Goal: Use online tool/utility: Utilize a website feature to perform a specific function

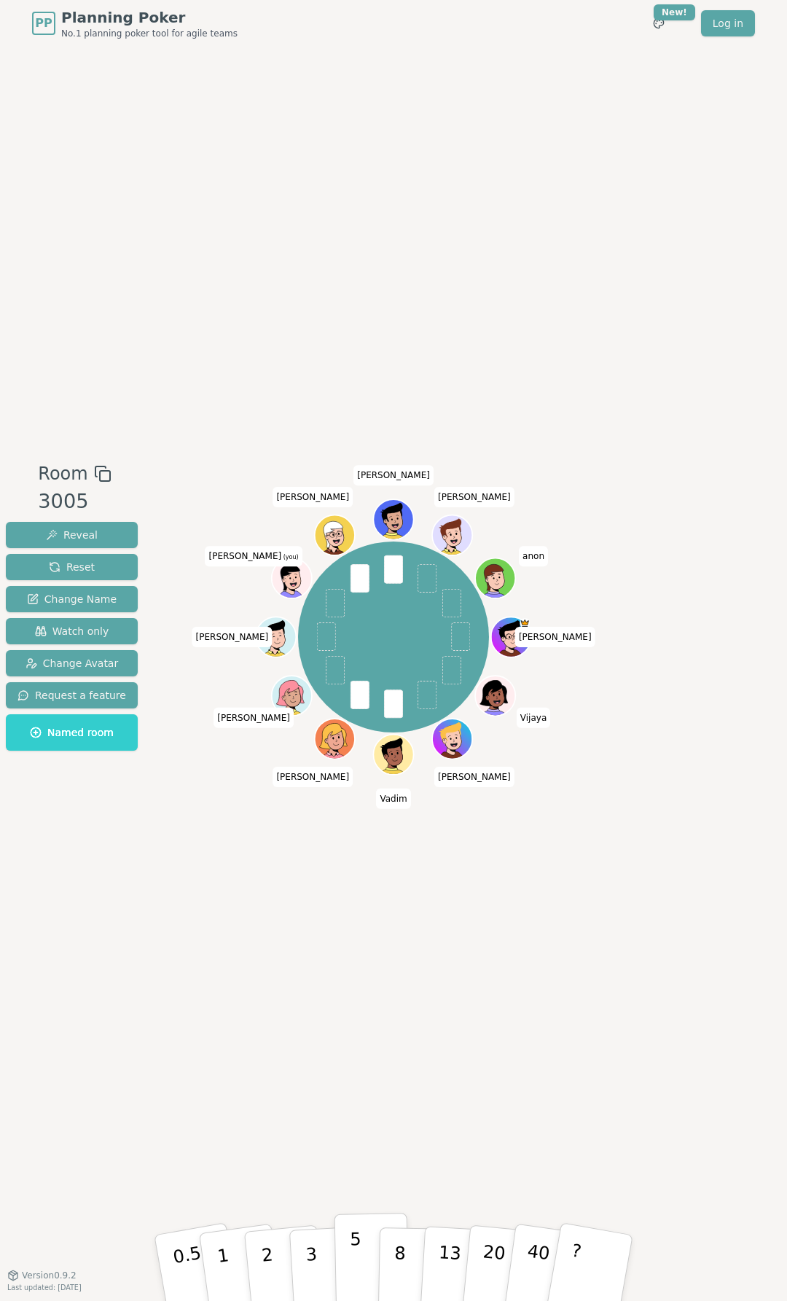
click at [355, 1252] on p "5" at bounding box center [356, 1268] width 12 height 79
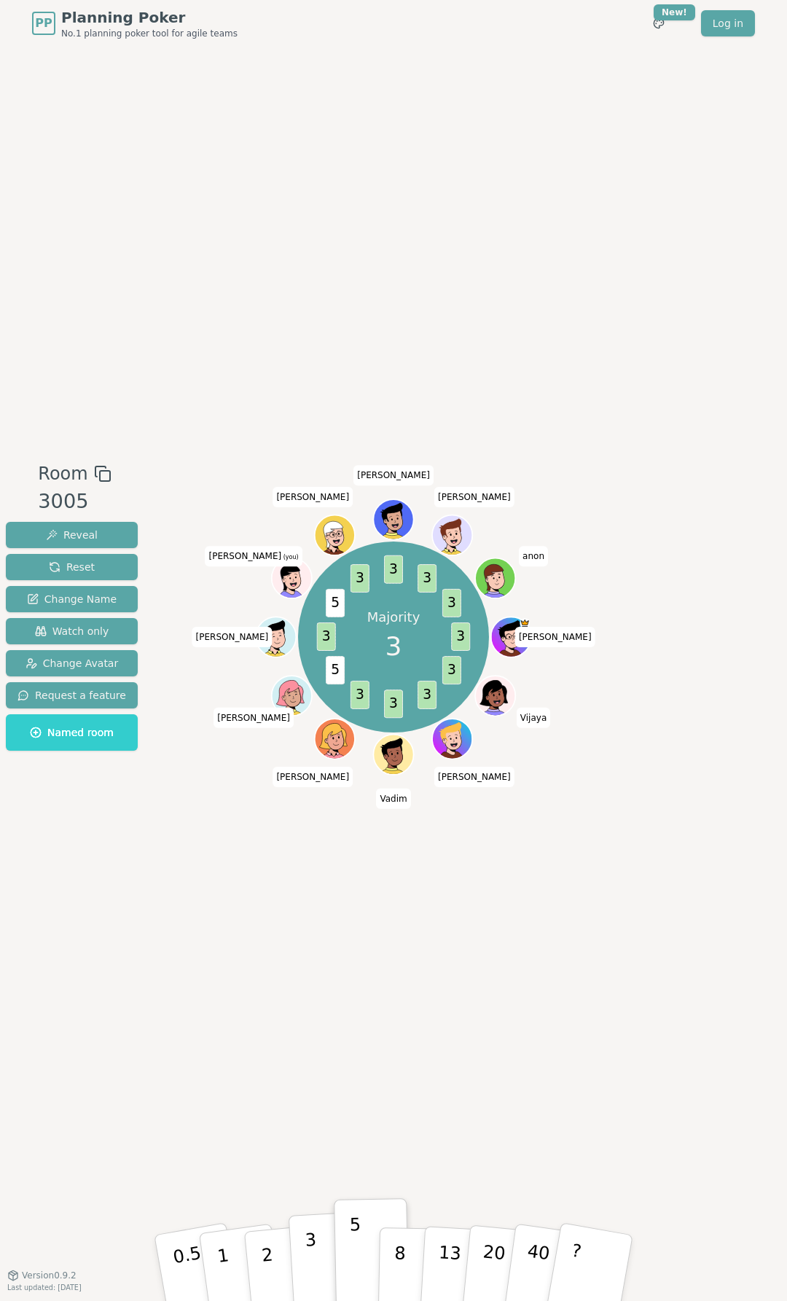
click at [312, 1255] on p "3" at bounding box center [313, 1269] width 16 height 79
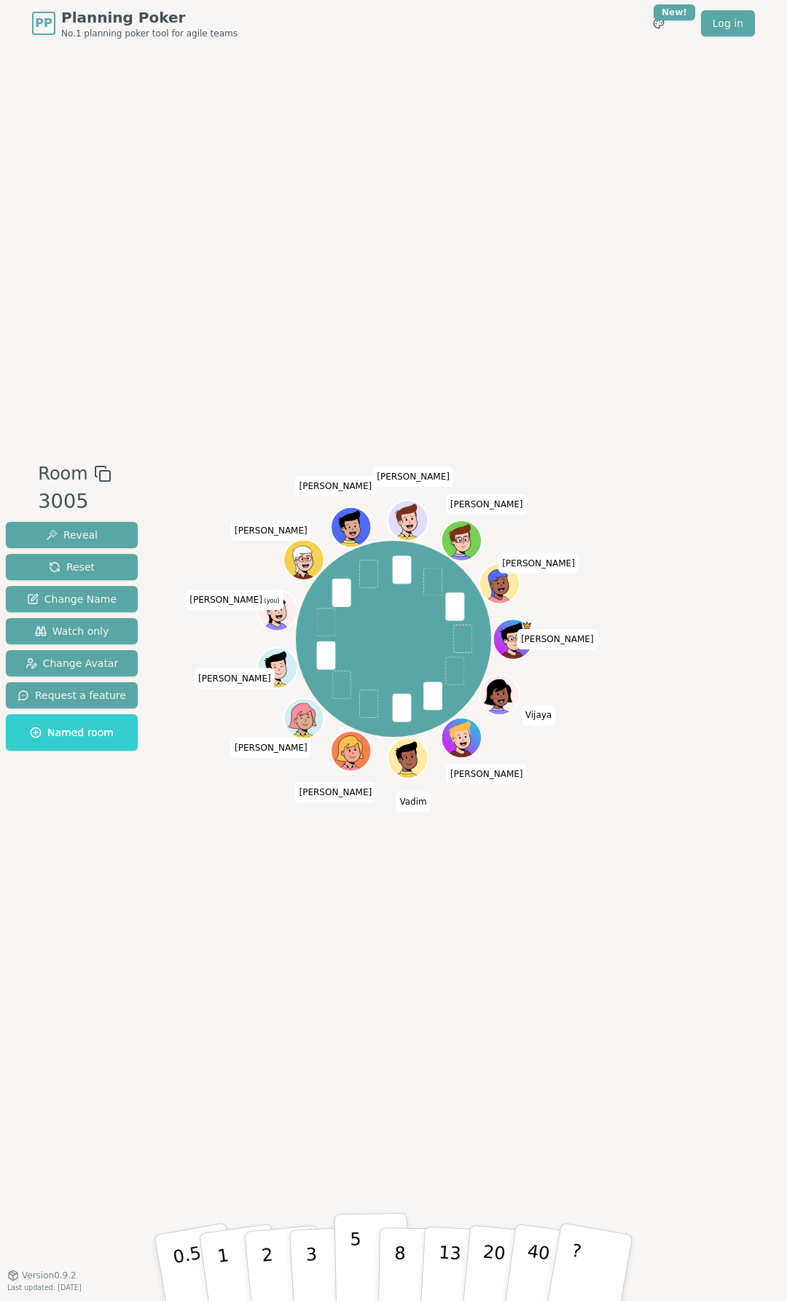
click at [351, 1268] on p "5" at bounding box center [356, 1268] width 12 height 79
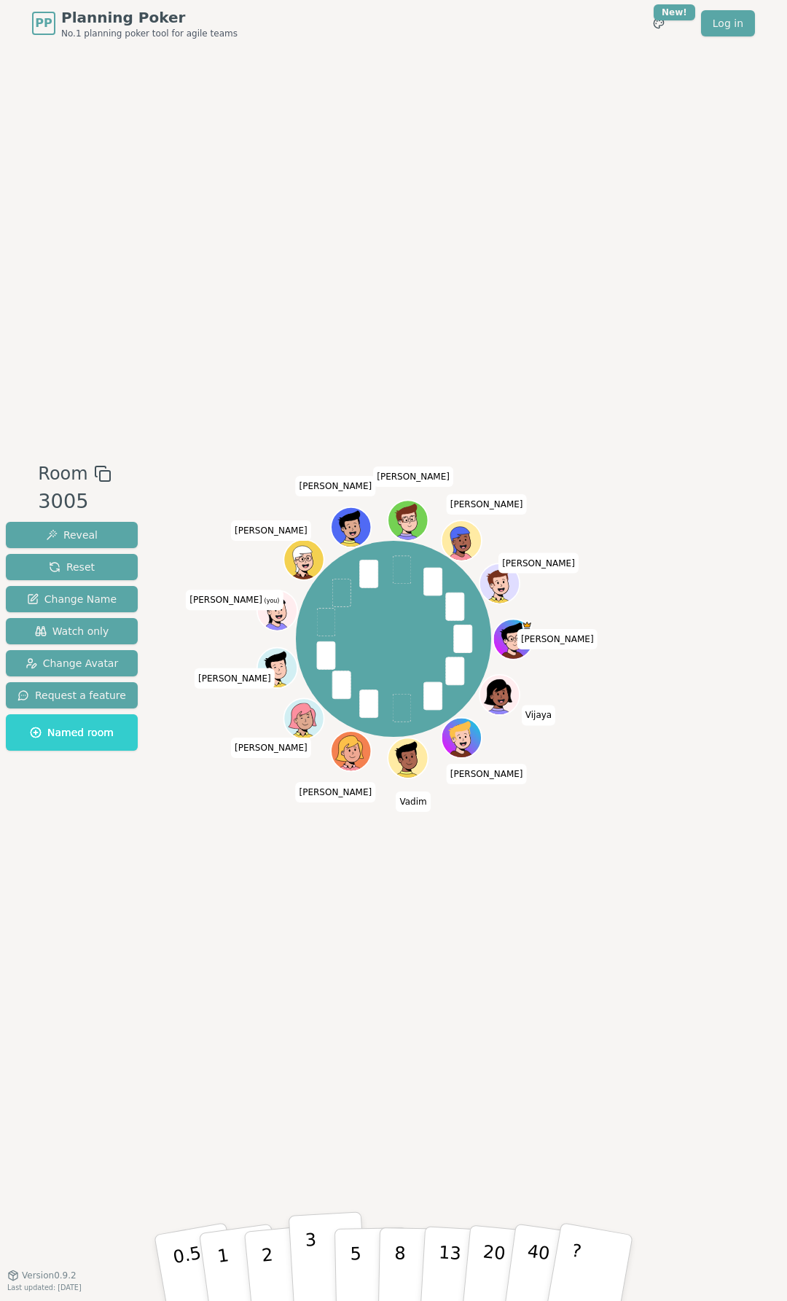
click at [321, 1259] on button "3" at bounding box center [328, 1268] width 79 height 114
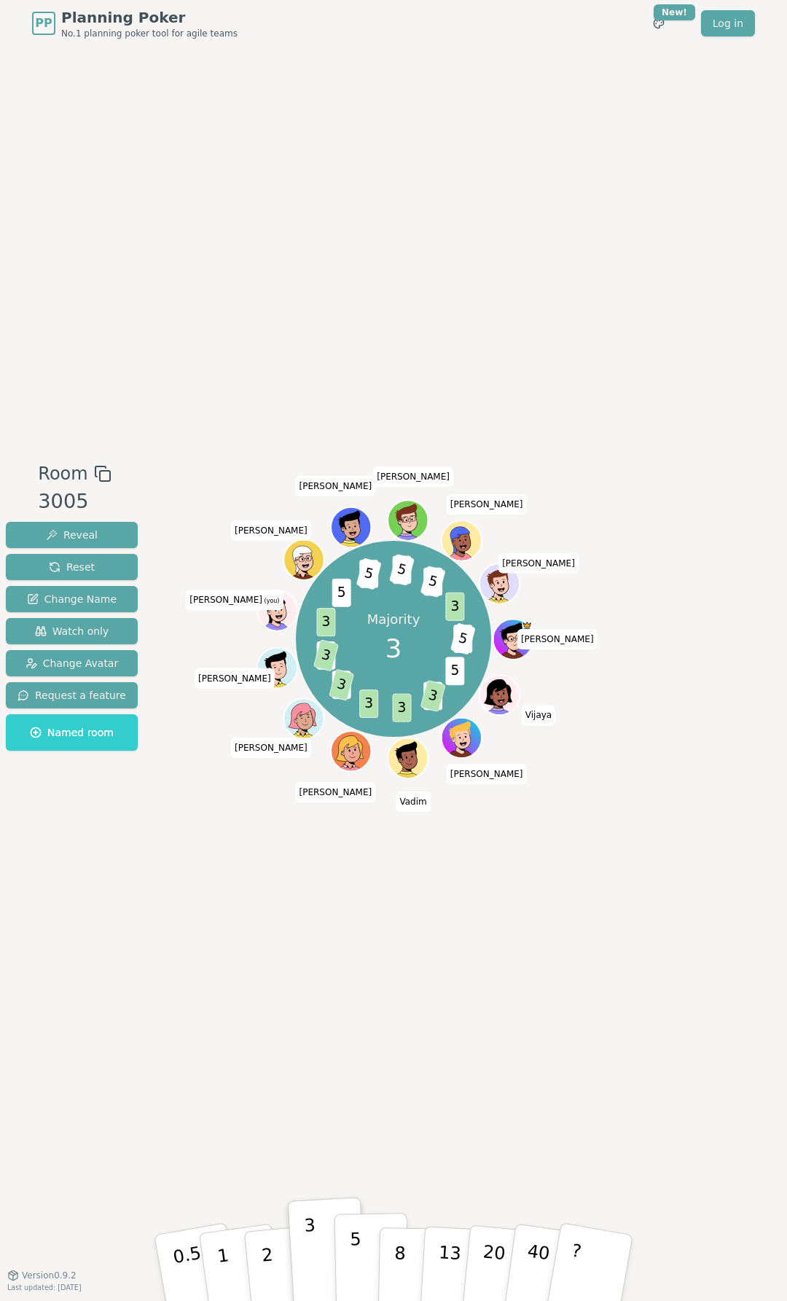
click at [354, 1271] on p "5" at bounding box center [356, 1268] width 12 height 79
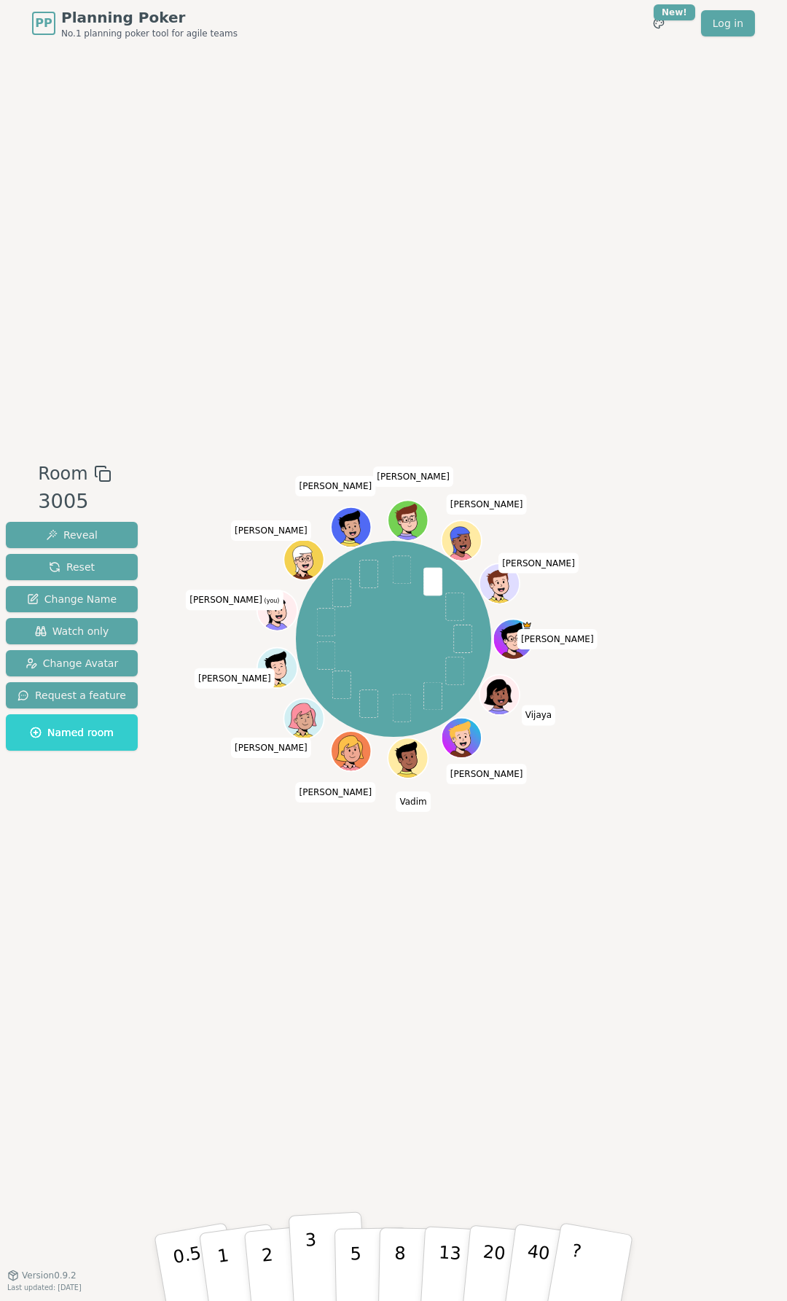
click at [311, 1258] on p "3" at bounding box center [313, 1269] width 16 height 79
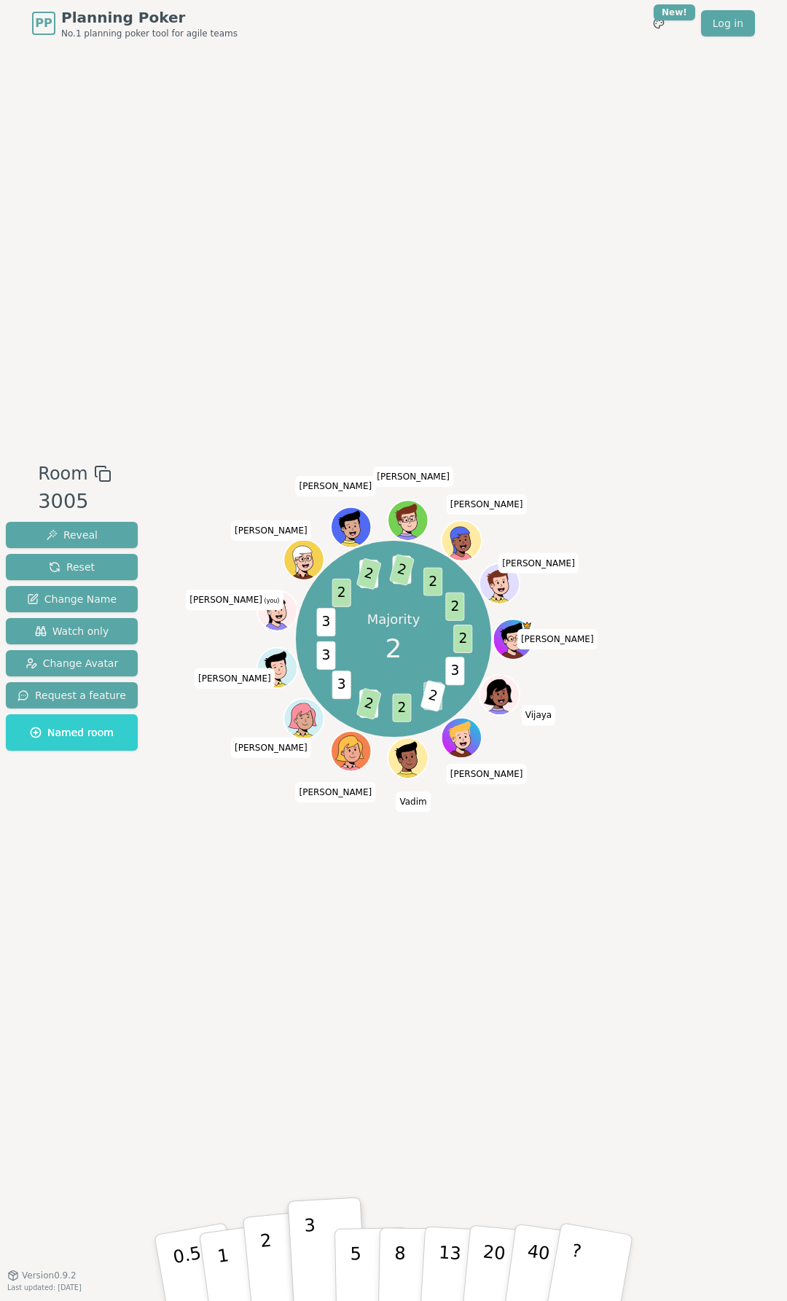
click at [280, 1267] on button "2" at bounding box center [284, 1269] width 83 height 116
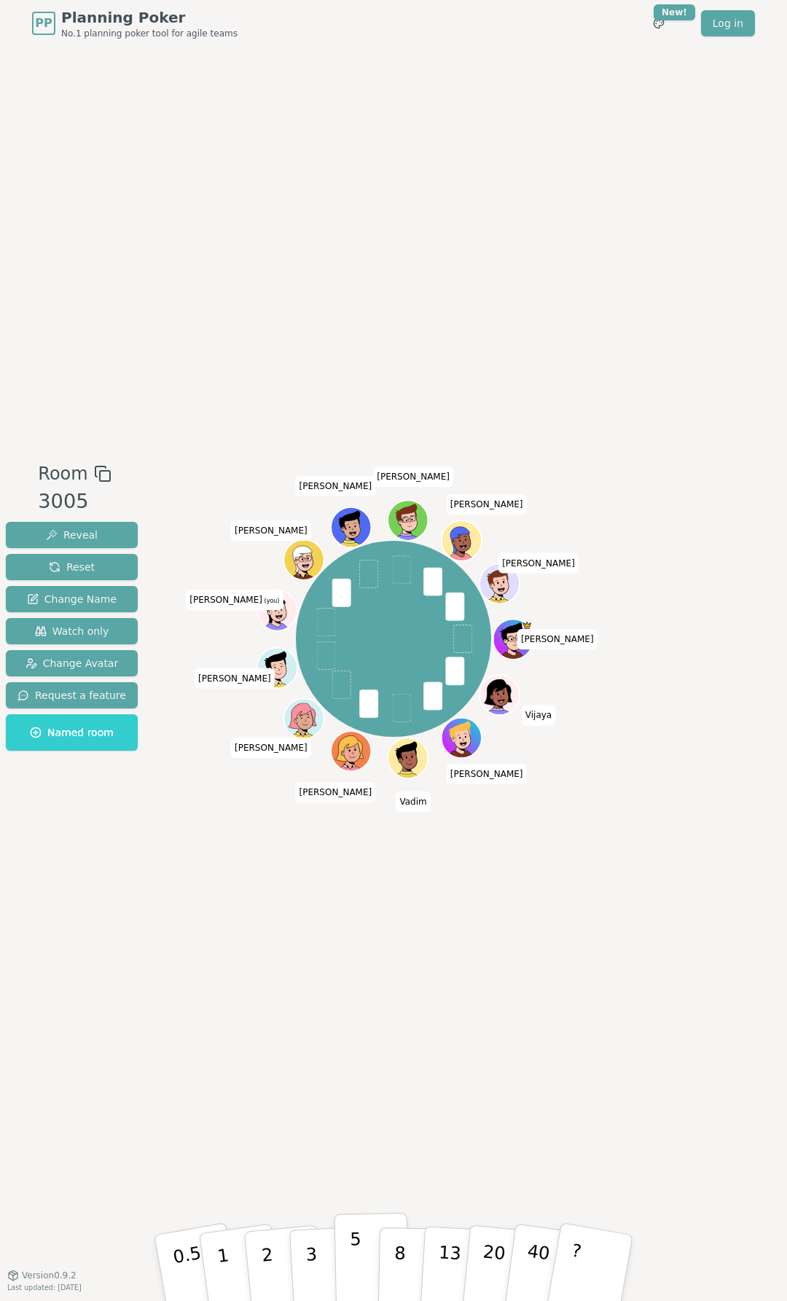
click at [354, 1258] on p "5" at bounding box center [356, 1268] width 12 height 79
click at [358, 1258] on p "5" at bounding box center [356, 1268] width 12 height 79
click at [354, 1252] on p "5" at bounding box center [356, 1268] width 12 height 79
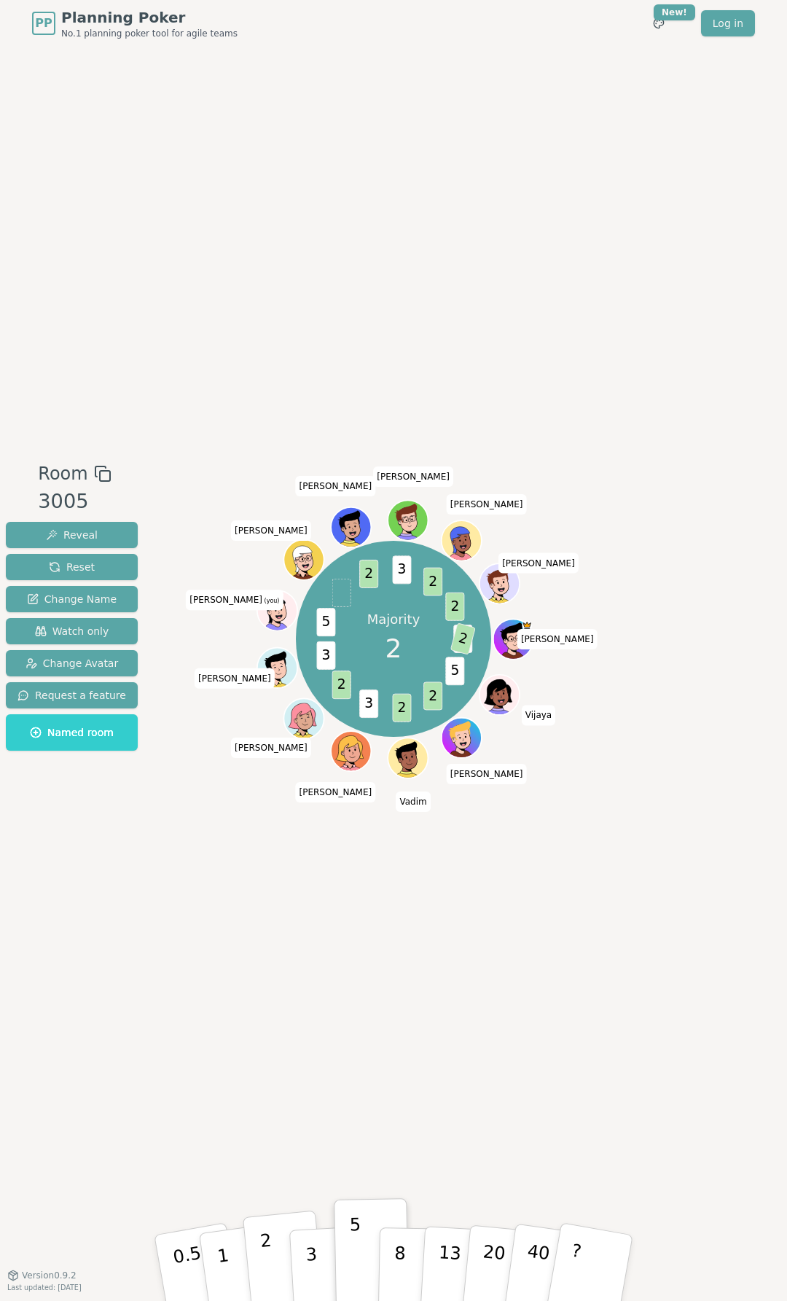
click at [277, 1257] on button "2" at bounding box center [284, 1269] width 83 height 116
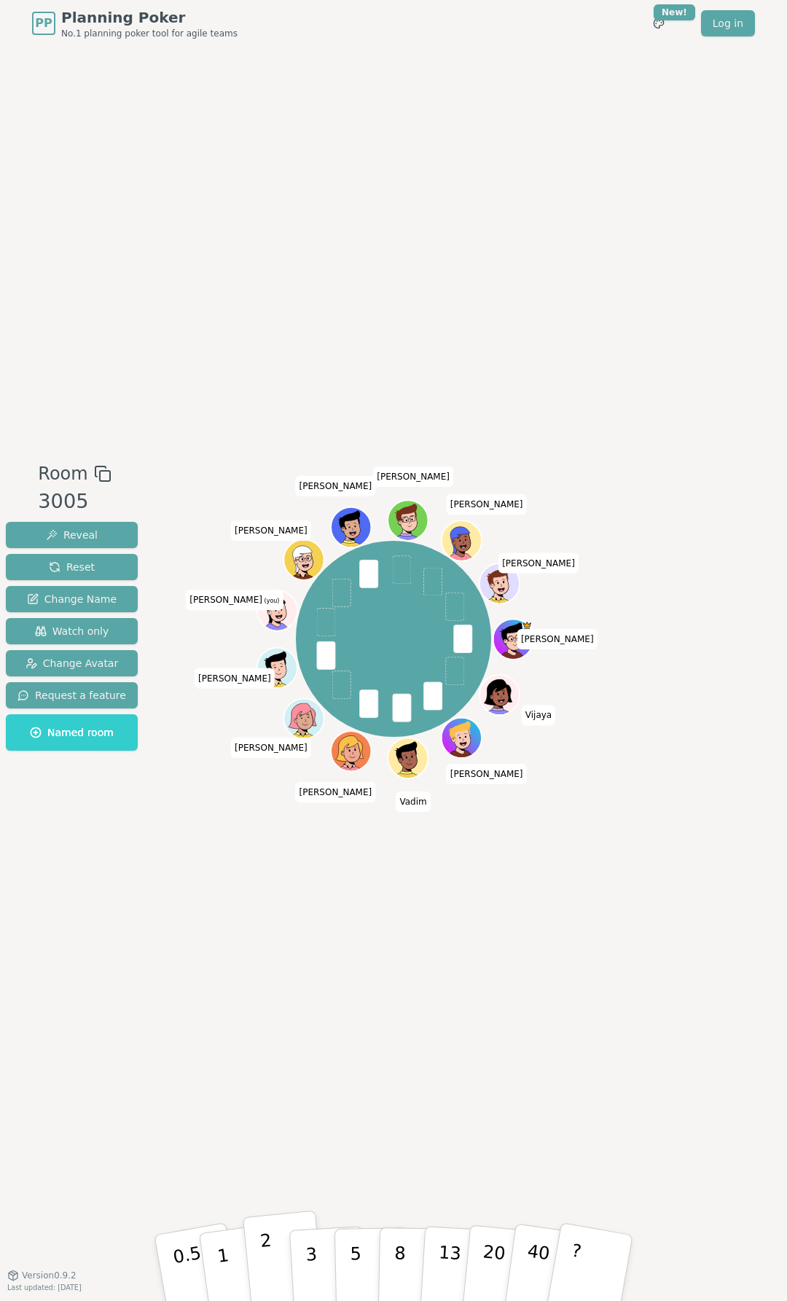
click at [278, 1264] on button "2" at bounding box center [284, 1269] width 83 height 116
click at [310, 1260] on p "3" at bounding box center [313, 1269] width 16 height 79
click at [308, 1262] on p "3" at bounding box center [313, 1269] width 16 height 79
click at [274, 1263] on button "2" at bounding box center [284, 1269] width 83 height 116
